Goal: Task Accomplishment & Management: Complete application form

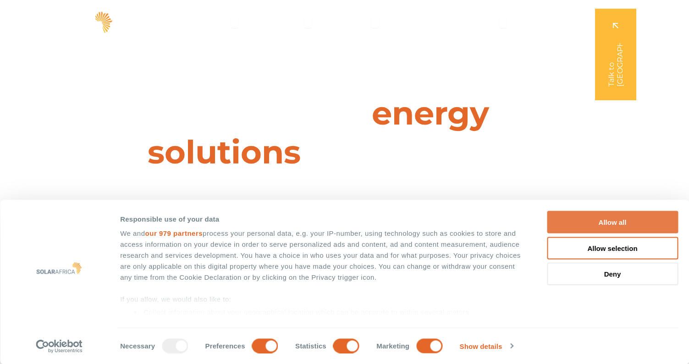
click at [611, 227] on button "Allow all" at bounding box center [612, 222] width 131 height 22
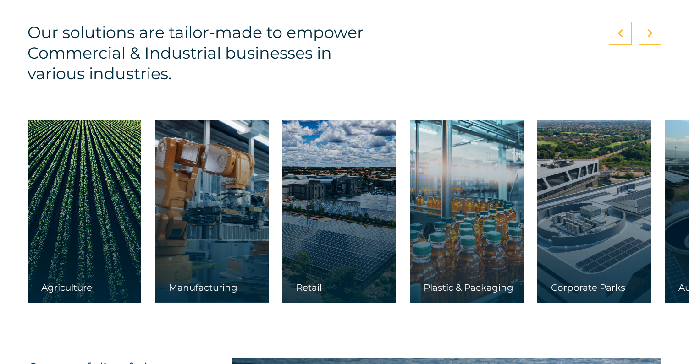
scroll to position [1376, 0]
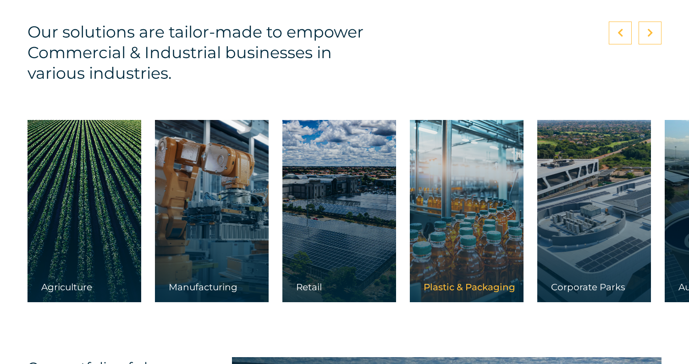
click at [472, 288] on span "Plastic & Packaging" at bounding box center [470, 287] width 92 height 11
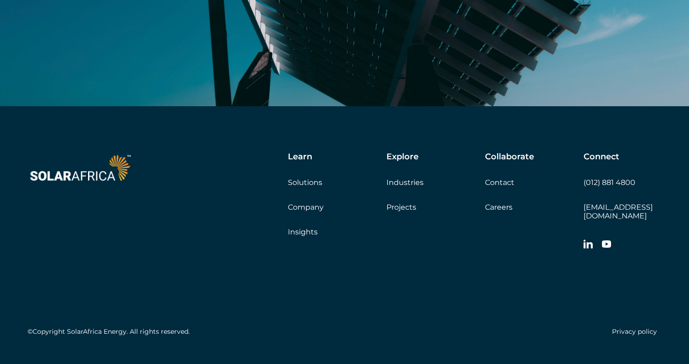
scroll to position [2397, 0]
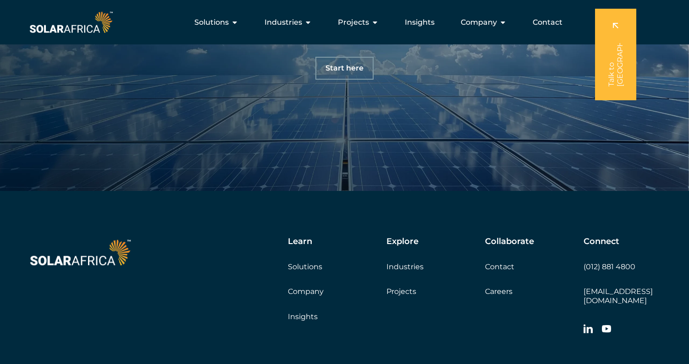
scroll to position [3063, 0]
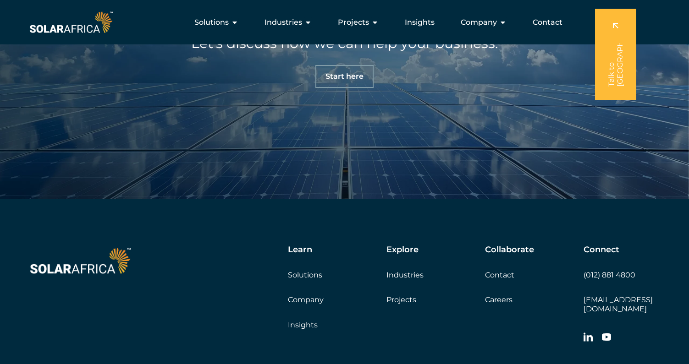
click at [342, 79] on span "Start here" at bounding box center [344, 76] width 38 height 7
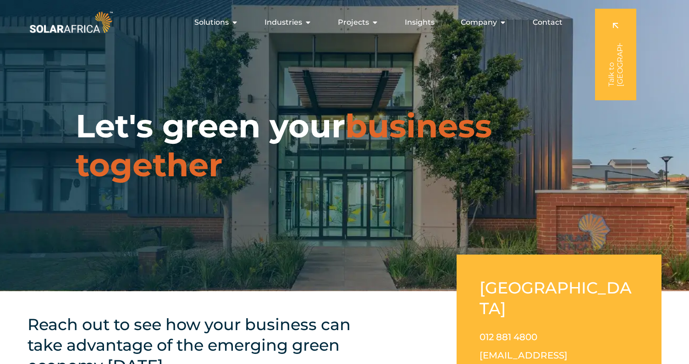
click at [616, 51] on link at bounding box center [615, 55] width 41 height 92
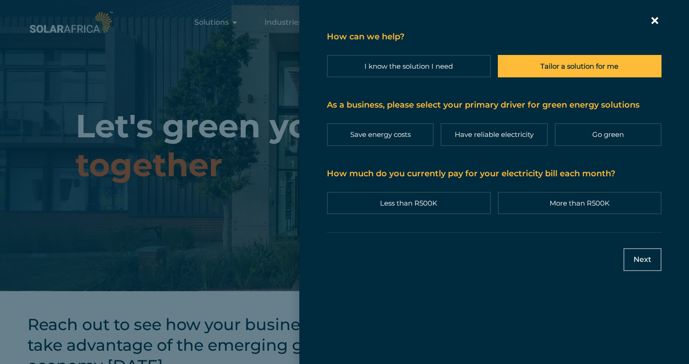
click at [535, 72] on label "Tailor a solution for me" at bounding box center [580, 66] width 164 height 22
click at [0, 0] on input "Tailor a solution for me" at bounding box center [0, 0] width 0 height 0
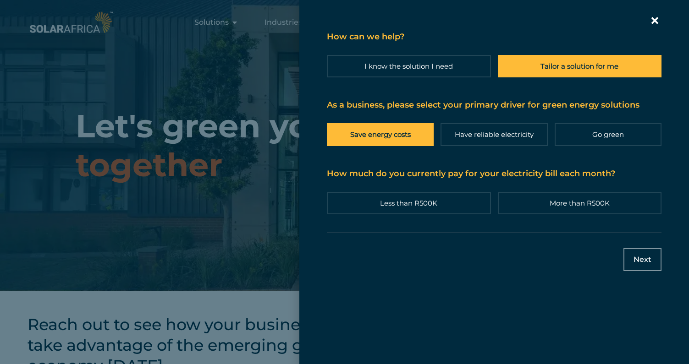
click at [403, 142] on label "Save energy costs" at bounding box center [380, 134] width 107 height 22
click at [0, 0] on input "Save energy costs" at bounding box center [0, 0] width 0 height 0
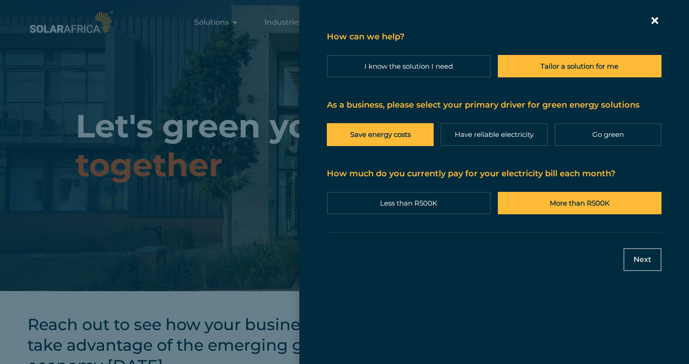
click at [525, 207] on label "More than R500K" at bounding box center [580, 203] width 164 height 22
click at [0, 0] on input "More than R500K" at bounding box center [0, 0] width 0 height 0
click at [645, 258] on input "Next" at bounding box center [642, 259] width 38 height 23
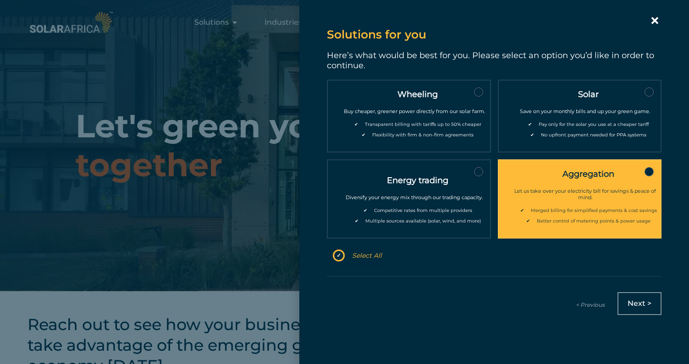
click at [604, 194] on div "Let us take over your electricity bill for savings & peace of mind." at bounding box center [585, 194] width 162 height 27
click at [644, 176] on input "Aggregation Let us take over your electricity bill for savings & peace of mind.…" at bounding box center [648, 171] width 9 height 9
checkbox input "true"
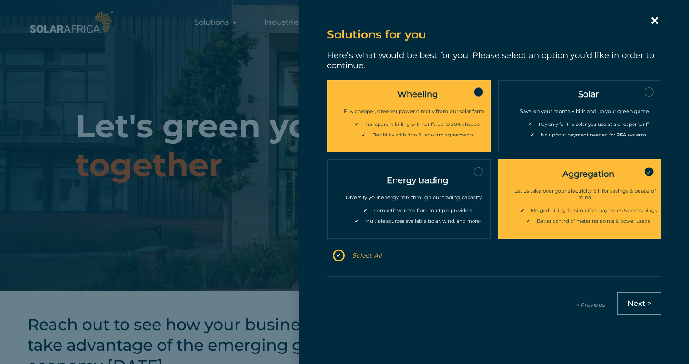
click at [478, 130] on ul "✔ Transparent billing with tariffs up to 50% cheaper ✔ Flexibility with firm & …" at bounding box center [414, 136] width 162 height 30
click at [478, 97] on input "Wheeling Buy cheaper, greener power directly from our solar farm. ✔ Transparent…" at bounding box center [478, 92] width 9 height 9
checkbox input "true"
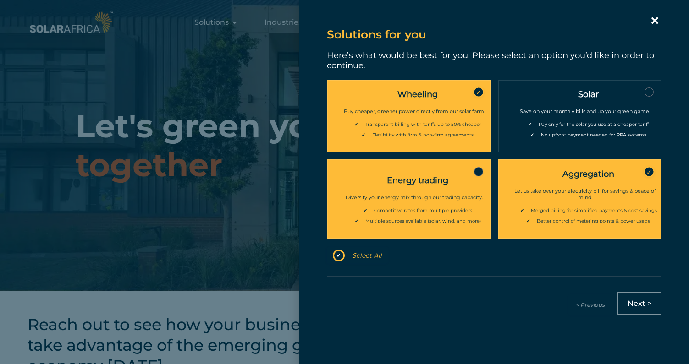
click at [386, 222] on span "Multiple sources available (solar, wind, and more)" at bounding box center [419, 221] width 122 height 6
click at [474, 176] on input "Energy trading Diversify your energy mix through our trading capacity. ✔ Compet…" at bounding box center [478, 171] width 9 height 9
checkbox input "true"
click at [643, 306] on input "Next >" at bounding box center [639, 303] width 44 height 23
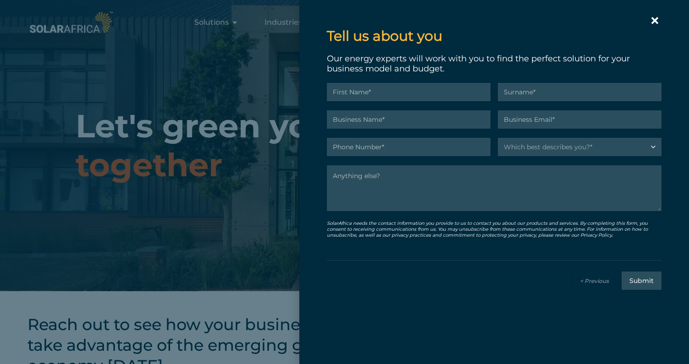
click at [657, 16] on icon "Contact form | Slide-in" at bounding box center [655, 21] width 14 height 14
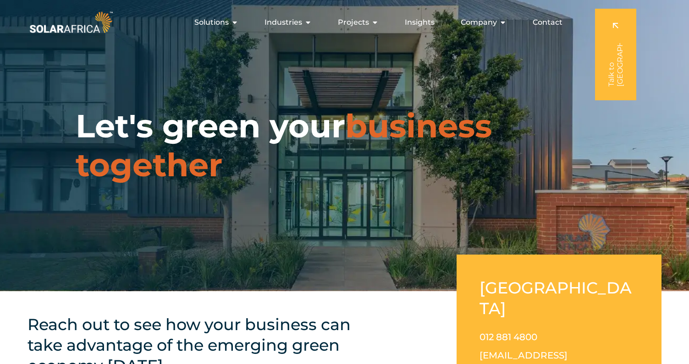
click at [547, 25] on span "Contact" at bounding box center [548, 22] width 30 height 11
click at [471, 24] on span "Company" at bounding box center [479, 22] width 36 height 11
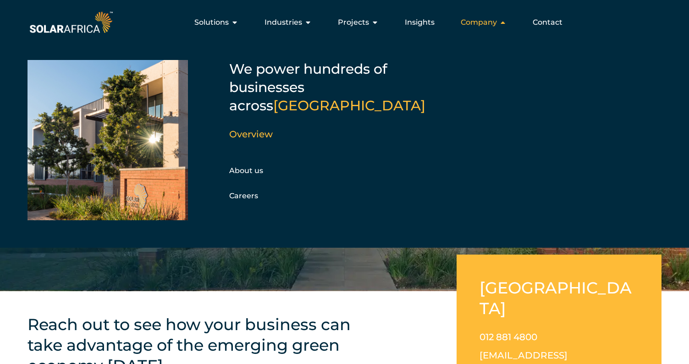
click at [471, 24] on span "Company" at bounding box center [479, 22] width 36 height 11
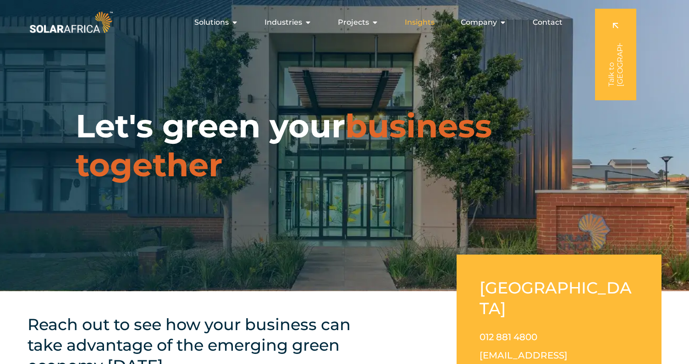
click at [420, 22] on span "Insights" at bounding box center [420, 22] width 30 height 11
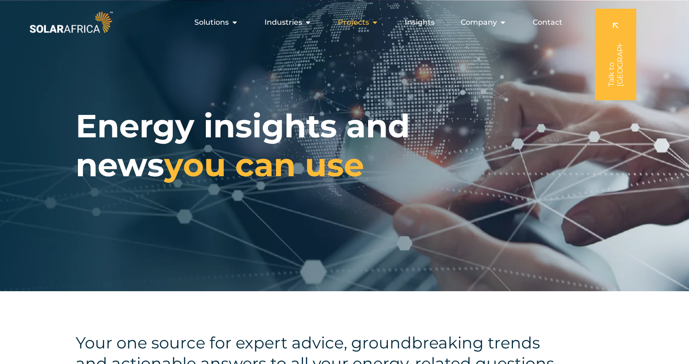
click at [354, 26] on span "Projects" at bounding box center [353, 22] width 31 height 11
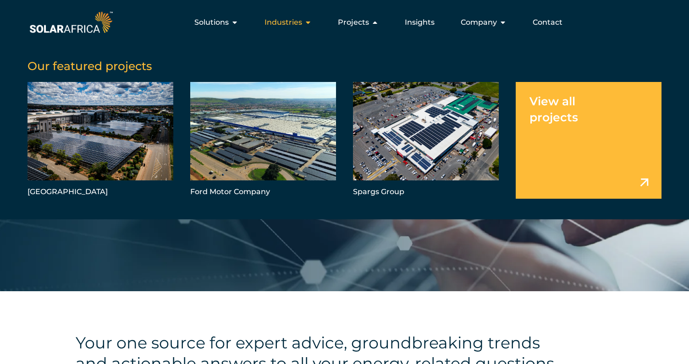
click at [290, 22] on span "Industries" at bounding box center [283, 22] width 38 height 11
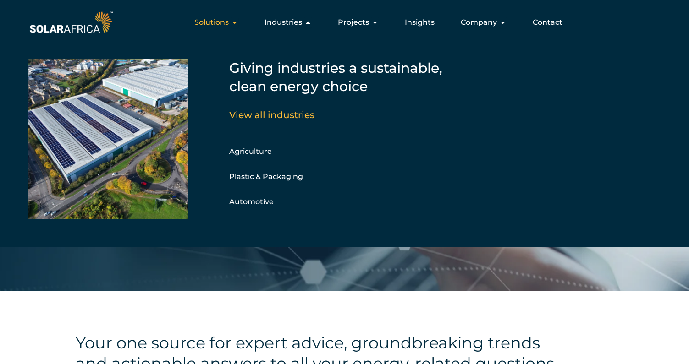
click at [234, 20] on icon "Menu" at bounding box center [234, 22] width 7 height 7
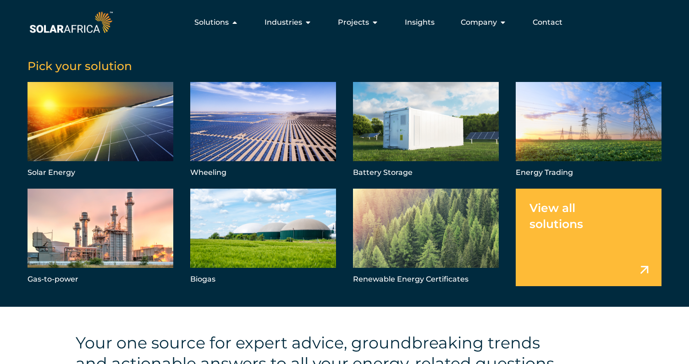
click at [73, 31] on img at bounding box center [71, 22] width 87 height 26
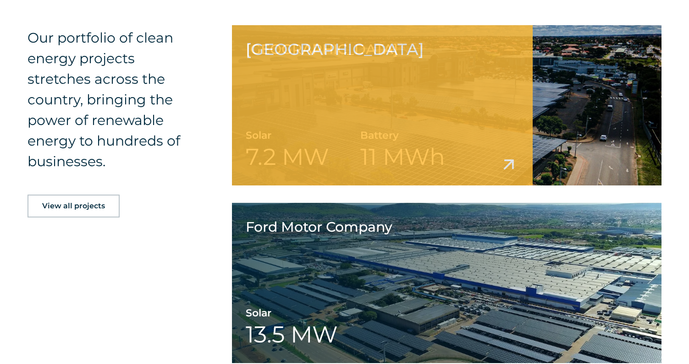
scroll to position [1708, 0]
